Goal: Complete application form

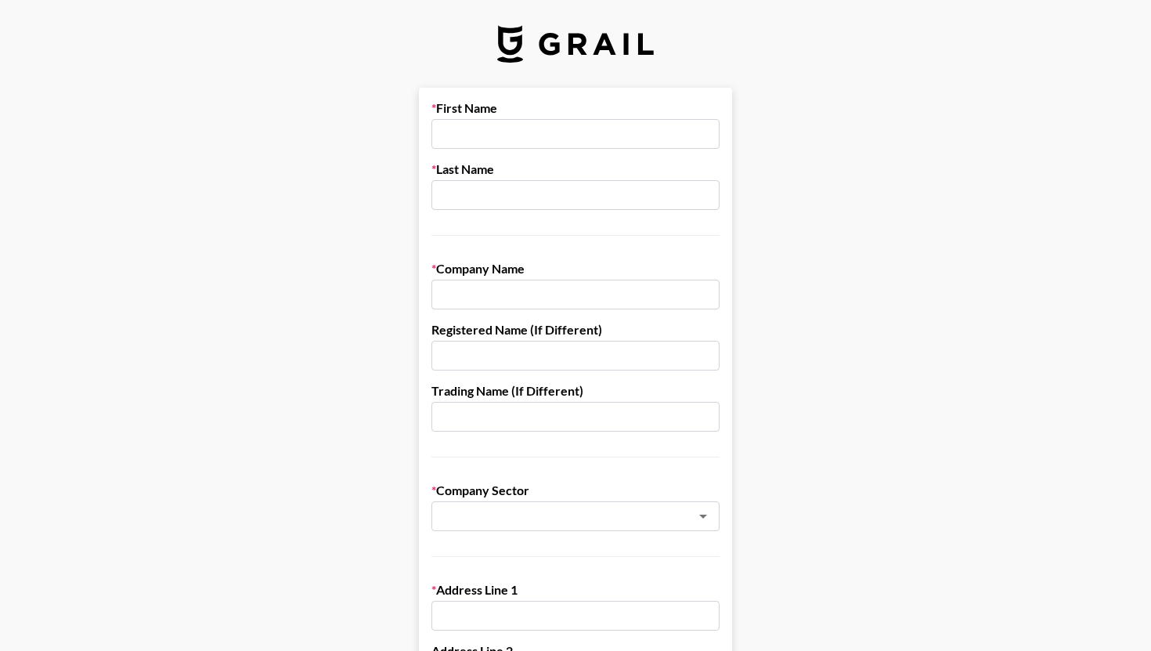
click at [564, 133] on input "text" at bounding box center [575, 134] width 288 height 30
type input "[PERSON_NAME]"
click at [531, 205] on input "text" at bounding box center [575, 195] width 288 height 30
type input "[PERSON_NAME]"
click at [504, 288] on input "text" at bounding box center [575, 295] width 288 height 30
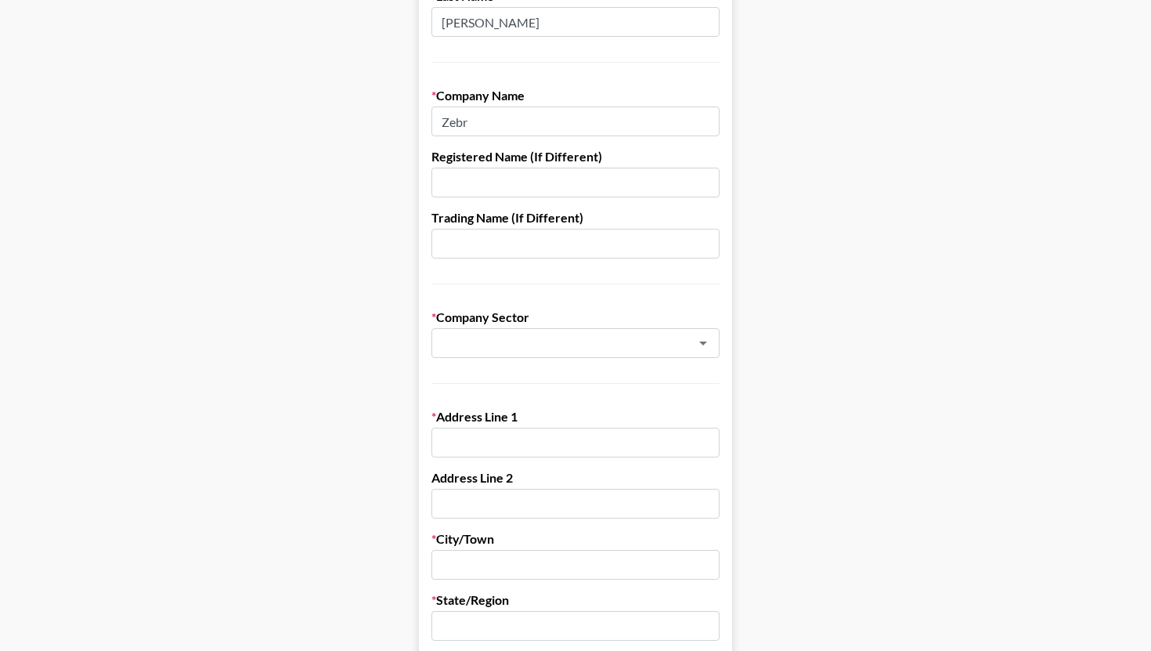
scroll to position [174, 0]
click at [510, 351] on div "​" at bounding box center [575, 342] width 288 height 30
type input "Zebr"
type input "m"
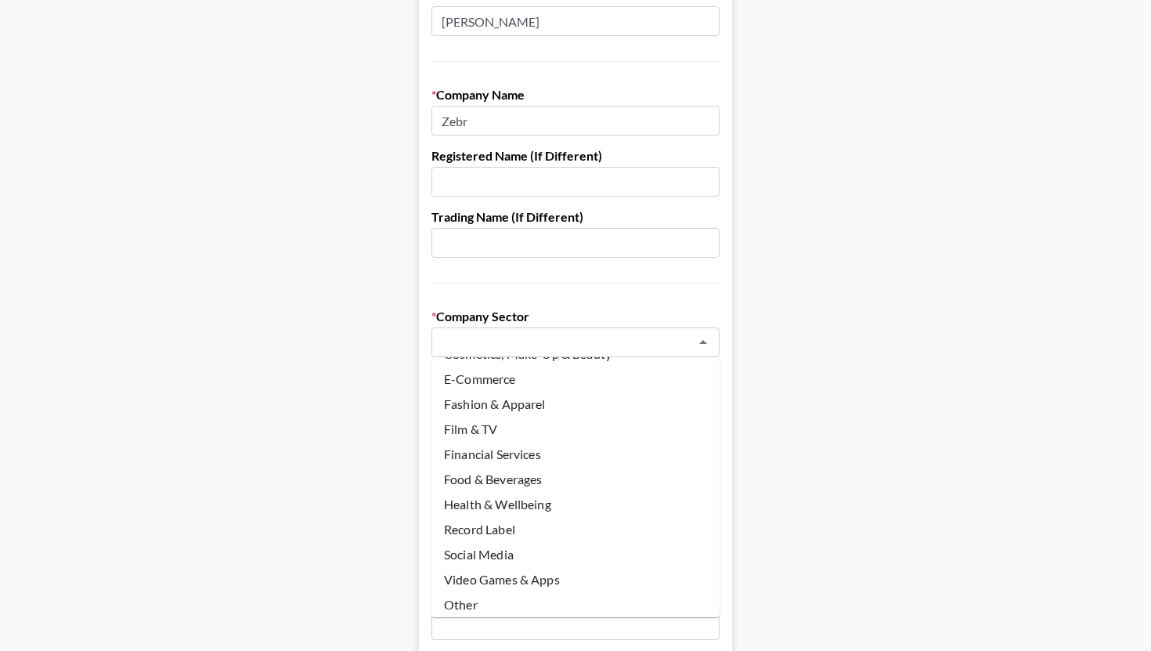
scroll to position [103, 0]
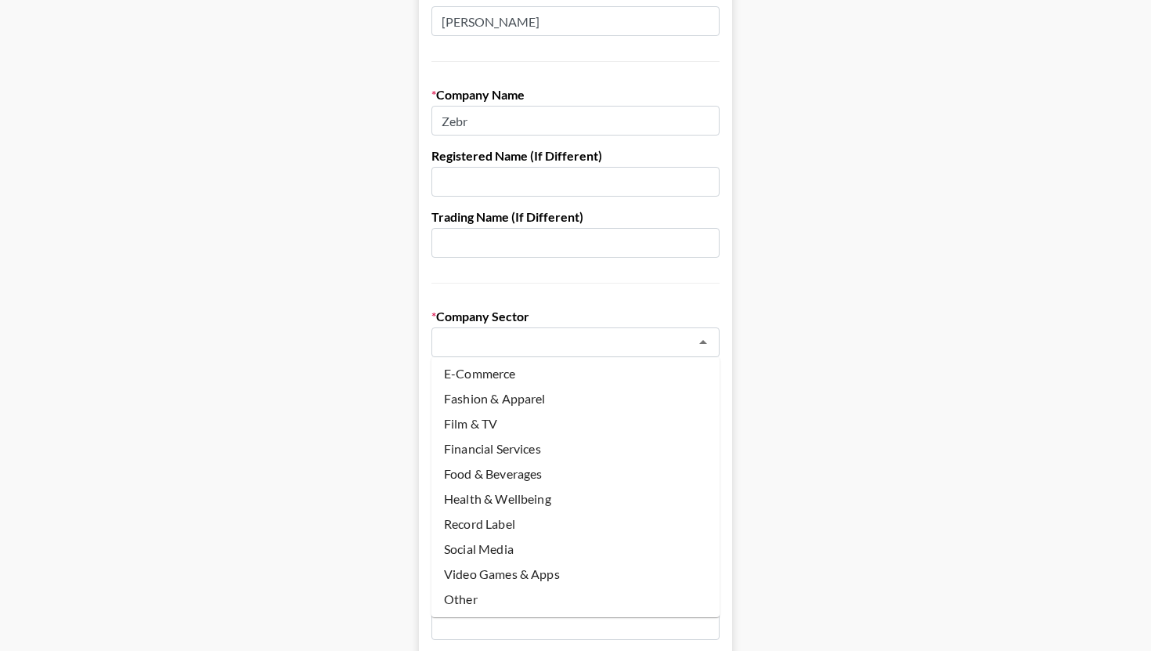
click at [503, 550] on li "Social Media" at bounding box center [575, 548] width 288 height 25
type input "Social Media"
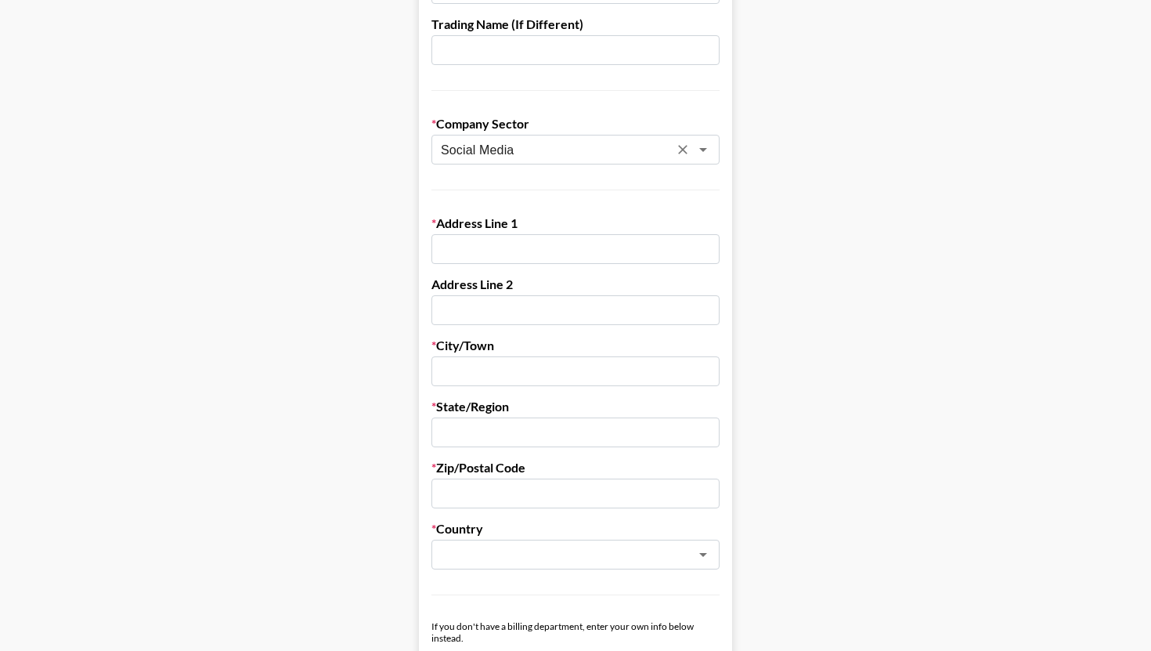
scroll to position [364, 0]
